Goal: Information Seeking & Learning: Check status

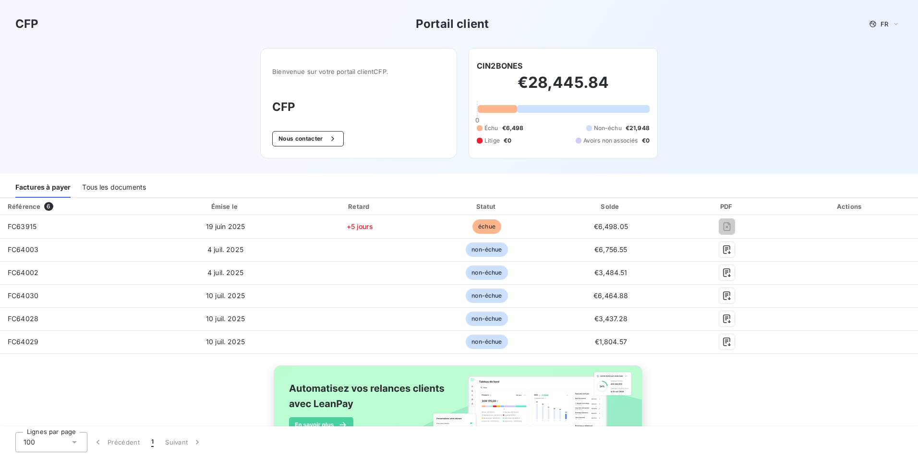
click at [103, 181] on div "Tous les documents" at bounding box center [114, 188] width 64 height 20
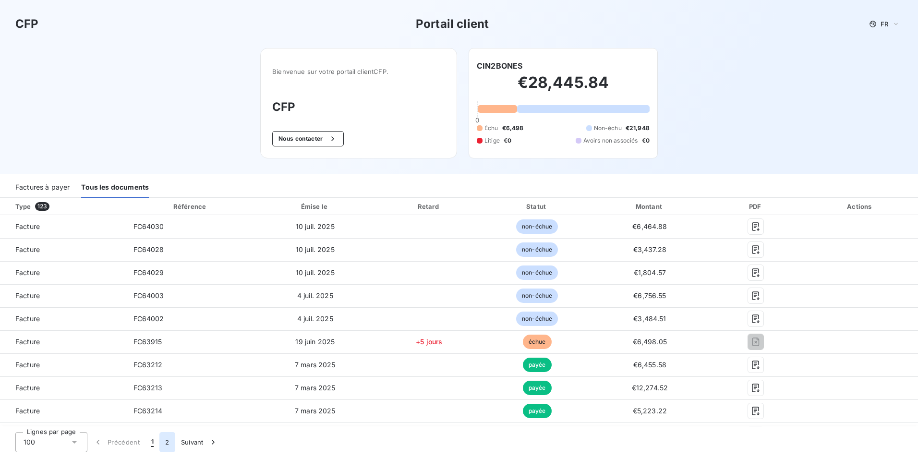
click at [171, 439] on button "2" at bounding box center [166, 442] width 15 height 20
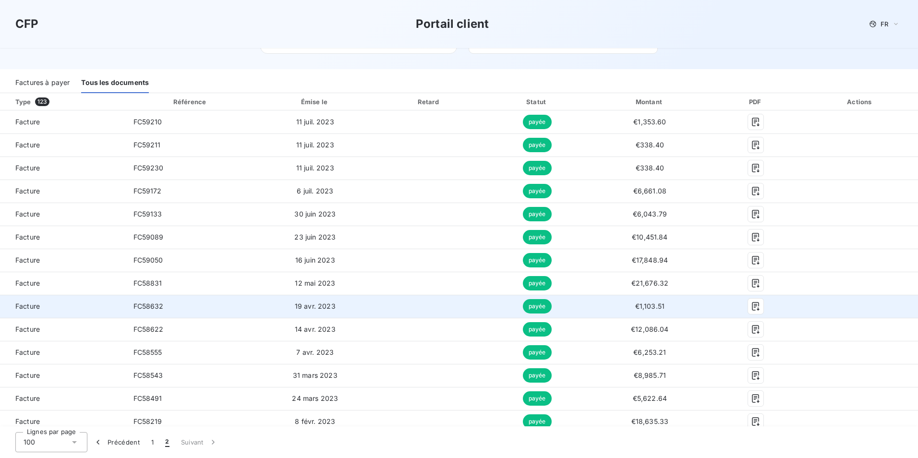
scroll to position [448, 0]
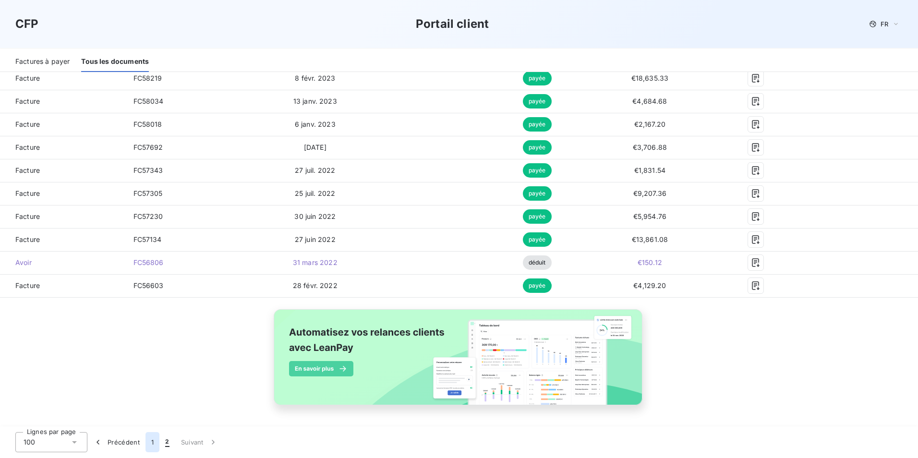
click at [151, 447] on button "1" at bounding box center [153, 442] width 14 height 20
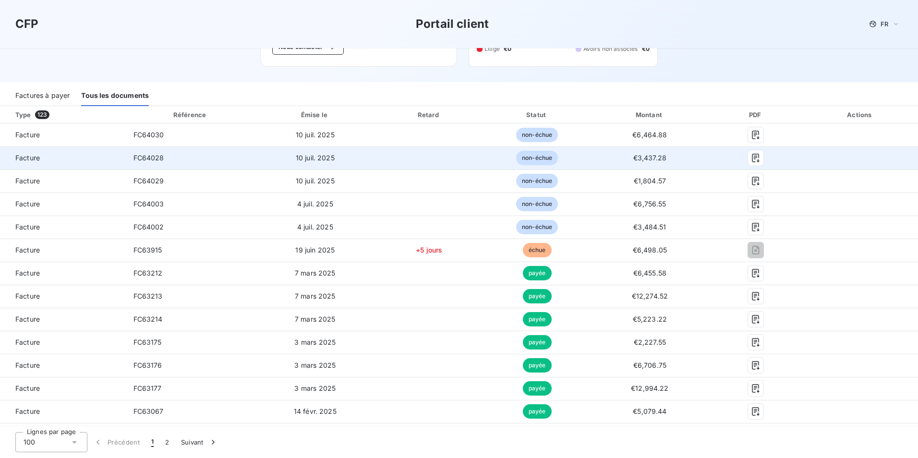
scroll to position [0, 0]
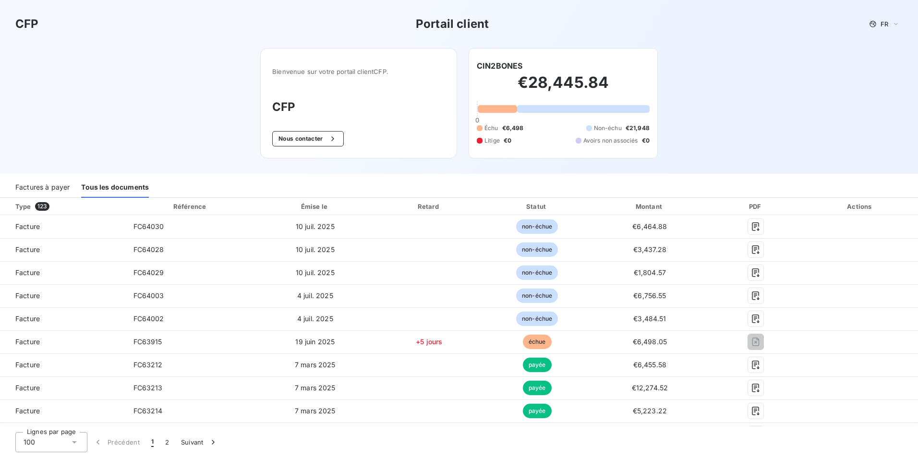
drag, startPoint x: 247, startPoint y: 88, endPoint x: 324, endPoint y: 89, distance: 76.4
click at [250, 88] on div "Bienvenue sur votre portail client CFP . CFP Nous contacter CIN2BONES €28,445.8…" at bounding box center [459, 111] width 428 height 126
click at [97, 139] on div "CFP Portail client FR Bienvenue sur votre portail client CFP . CFP Nous contact…" at bounding box center [459, 87] width 918 height 174
click at [883, 23] on div "FR" at bounding box center [884, 24] width 37 height 12
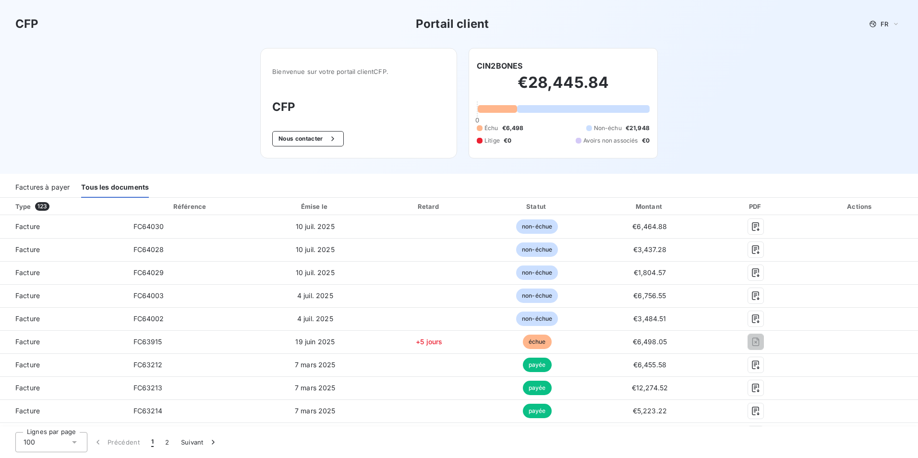
click at [720, 114] on div "CFP Portail client FR Bienvenue sur votre portail client CFP . CFP Nous contact…" at bounding box center [459, 87] width 918 height 174
click at [196, 162] on div "CFP Portail client FR Bienvenue sur votre portail client CFP . CFP Nous contact…" at bounding box center [459, 87] width 918 height 174
click at [523, 93] on h2 "€28,445.84" at bounding box center [563, 87] width 173 height 29
click at [524, 93] on h2 "€28,445.84" at bounding box center [563, 87] width 173 height 29
click at [807, 54] on div "CFP Portail client FR Bienvenue sur votre portail client CFP . CFP Nous contact…" at bounding box center [459, 87] width 918 height 174
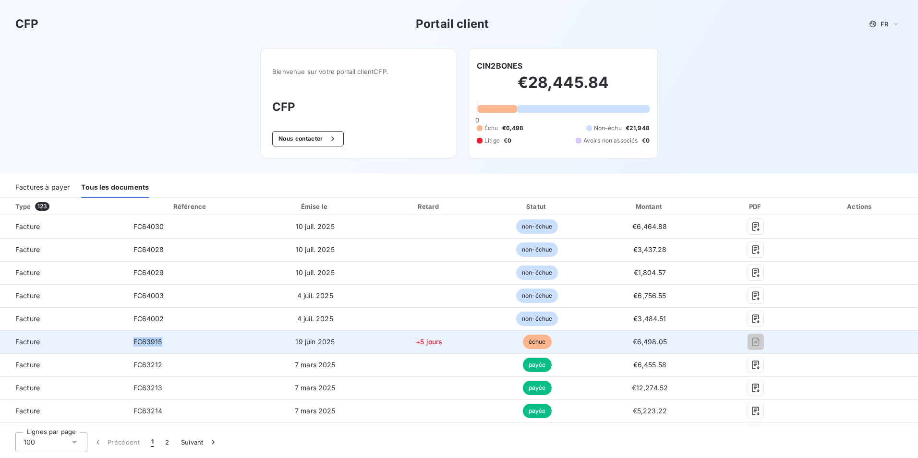
drag, startPoint x: 134, startPoint y: 342, endPoint x: 177, endPoint y: 343, distance: 43.3
click at [177, 343] on td "FC63915" at bounding box center [191, 341] width 130 height 23
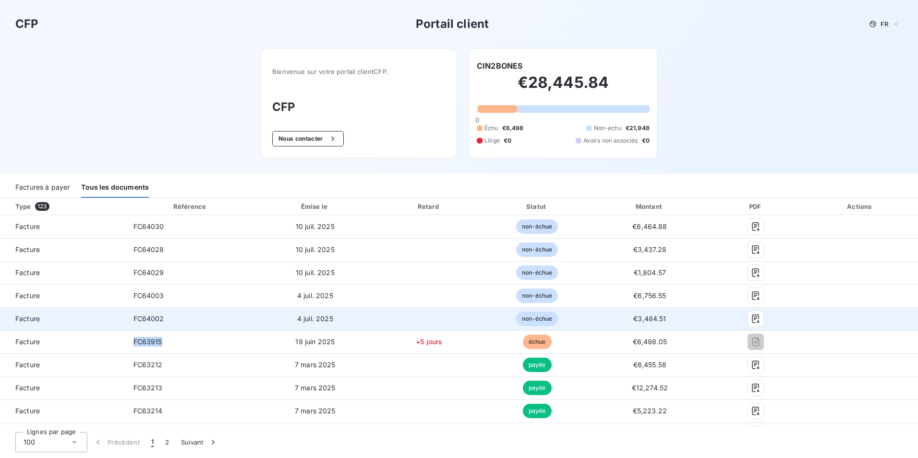
copy span "FC63915"
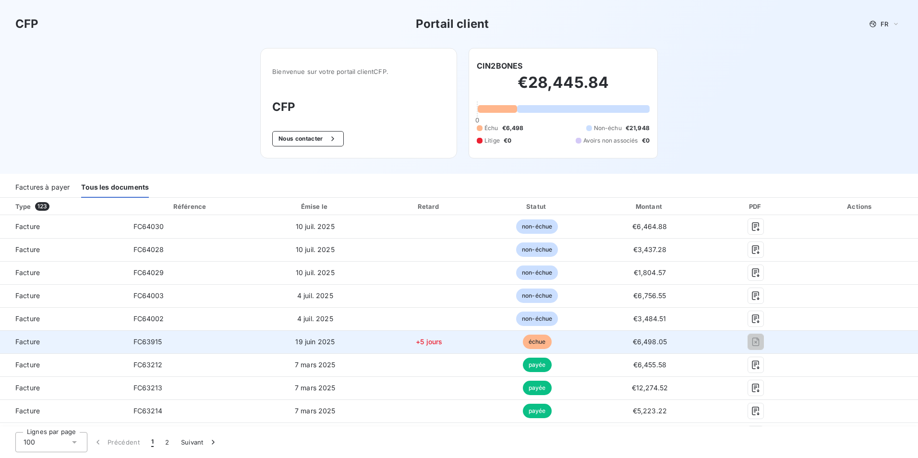
drag, startPoint x: 44, startPoint y: 341, endPoint x: 207, endPoint y: 335, distance: 162.4
click at [44, 341] on span "Facture" at bounding box center [63, 342] width 110 height 10
click at [319, 341] on span "19 juin 2025" at bounding box center [314, 342] width 39 height 8
click at [141, 343] on span "FC63915" at bounding box center [148, 342] width 29 height 8
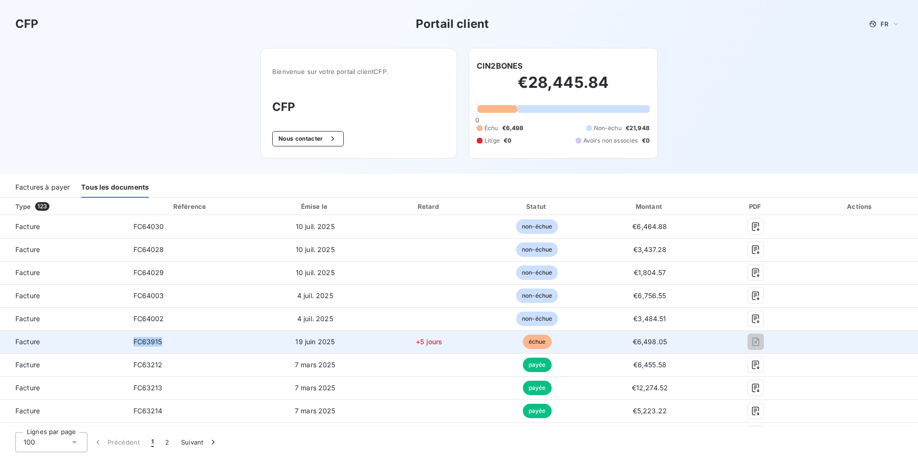
click at [141, 343] on span "FC63915" at bounding box center [148, 342] width 29 height 8
click at [195, 350] on td "FC63915" at bounding box center [191, 341] width 130 height 23
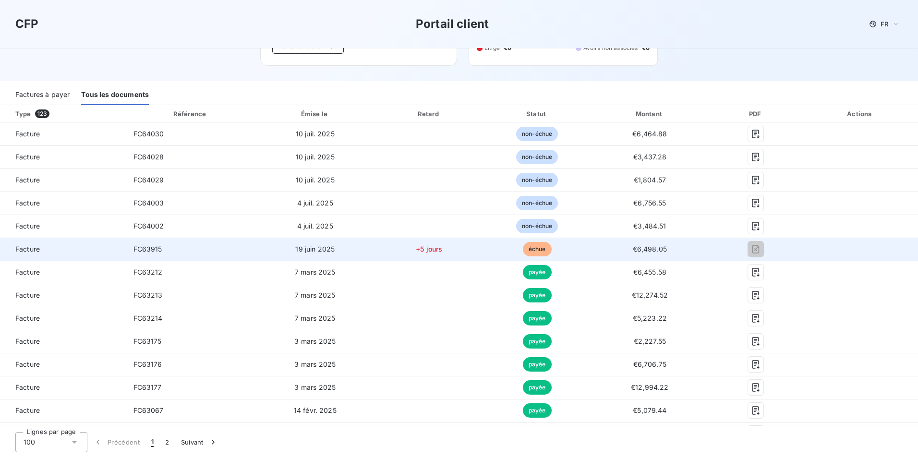
scroll to position [93, 0]
